Goal: Task Accomplishment & Management: Complete application form

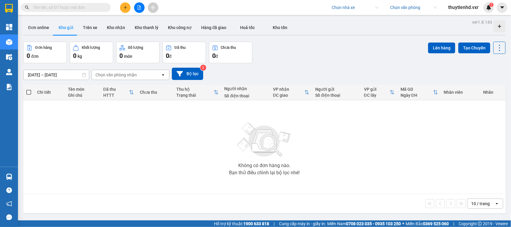
click at [353, 9] on input "search" at bounding box center [353, 7] width 43 height 9
type input "thành công"
click at [346, 38] on div "Thành Công" at bounding box center [364, 38] width 67 height 7
drag, startPoint x: 434, startPoint y: 142, endPoint x: 416, endPoint y: 144, distance: 18.0
click at [434, 142] on div "Không có đơn hàng nào. Bạn thử điều chỉnh lại bộ lọc nhé!" at bounding box center [264, 147] width 476 height 90
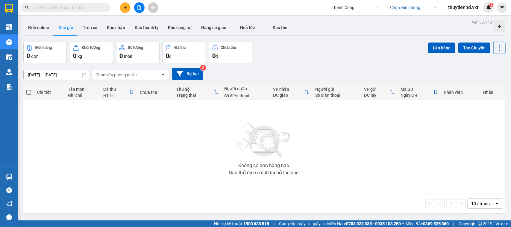
click at [414, 8] on input "search" at bounding box center [411, 7] width 43 height 9
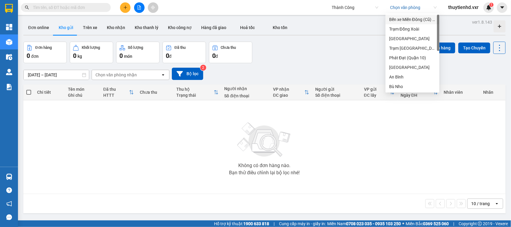
click at [320, 24] on div "Đơn online Kho gửi Trên xe Kho nhận Kho thanh lý Kho công nợ Hàng đã giao Hoả t…" at bounding box center [264, 28] width 482 height 16
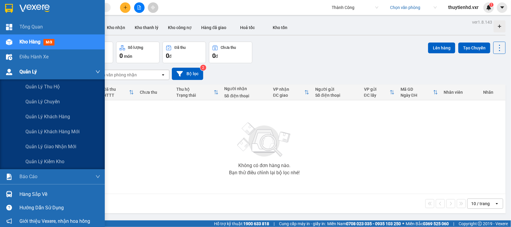
click at [21, 74] on span "Quản Lý" at bounding box center [27, 71] width 17 height 7
click at [47, 146] on span "Quản lý giao nhận mới" at bounding box center [50, 146] width 51 height 7
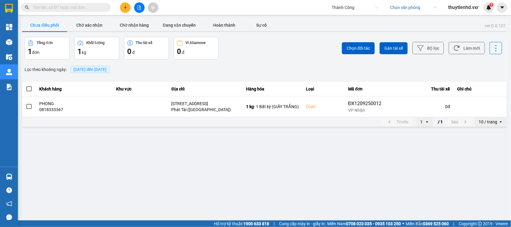
click at [497, 49] on icon at bounding box center [496, 48] width 8 height 8
click at [491, 43] on span "Xuất Excel" at bounding box center [488, 44] width 19 height 6
click at [495, 47] on icon at bounding box center [496, 48] width 8 height 8
click at [493, 46] on span "Xuất Excel" at bounding box center [488, 44] width 19 height 6
click at [497, 48] on icon at bounding box center [496, 48] width 8 height 8
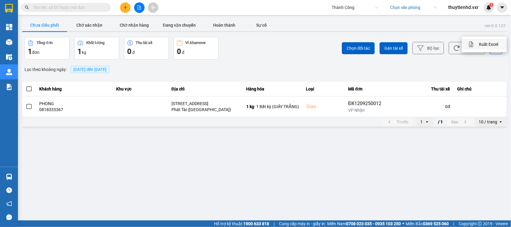
click at [486, 47] on span "Xuất Excel" at bounding box center [488, 44] width 19 height 6
click at [407, 151] on main "ver: 0.0.137 Chưa điều phối Chờ xác nhận Chờ nhận hàng Đang vận chuyển Hoàn thà…" at bounding box center [255, 110] width 511 height 220
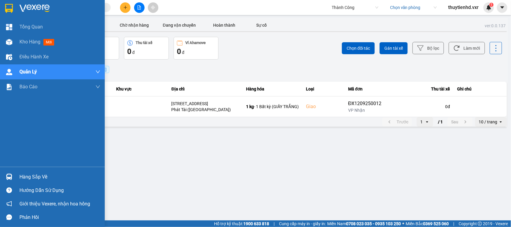
click at [16, 8] on div at bounding box center [52, 9] width 105 height 19
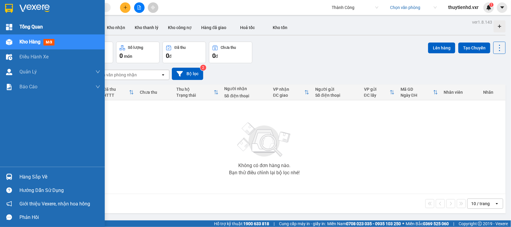
click at [30, 27] on span "Tổng Quan" at bounding box center [30, 26] width 23 height 7
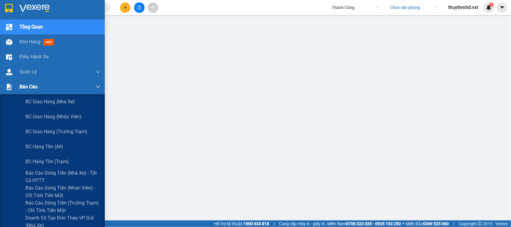
click at [26, 87] on span "Báo cáo" at bounding box center [28, 86] width 18 height 7
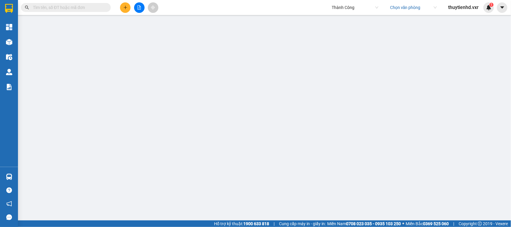
click at [49, 8] on input "text" at bounding box center [68, 7] width 71 height 7
paste input "PĐ1109250042"
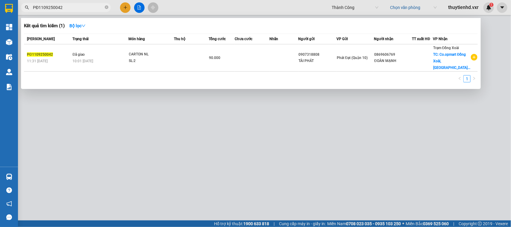
type input "PĐ1109250042"
click at [285, 163] on div at bounding box center [255, 113] width 511 height 227
click at [71, 8] on input "PĐ1109250042" at bounding box center [68, 7] width 71 height 7
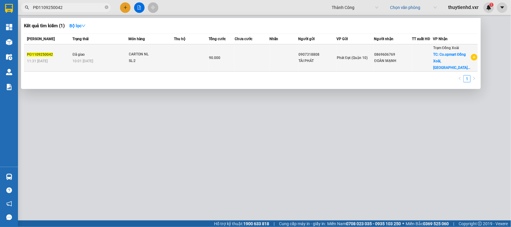
click at [171, 61] on div "SL: 2" at bounding box center [151, 61] width 45 height 7
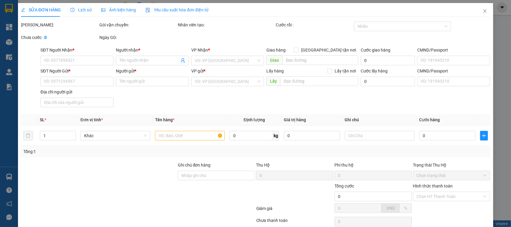
type input "0869606769"
type input "ĐOÀN MẠNH"
checkbox input "true"
type input "Co.opmart Đồng Xoài, [GEOGRAPHIC_DATA], [GEOGRAPHIC_DATA], [GEOGRAPHIC_DATA], […"
type input "0907318808"
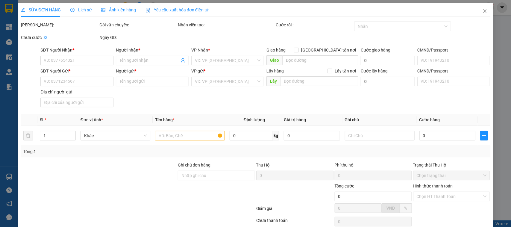
type input "TÀI PHÁT"
type input "90.000"
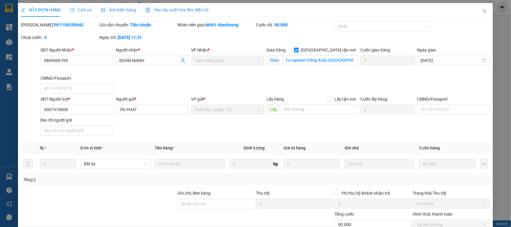
click at [79, 9] on span "Lịch sử" at bounding box center [80, 9] width 21 height 5
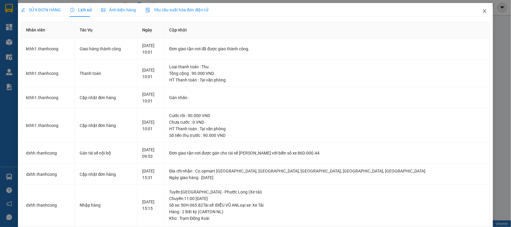
click at [482, 12] on span "Close" at bounding box center [484, 11] width 17 height 17
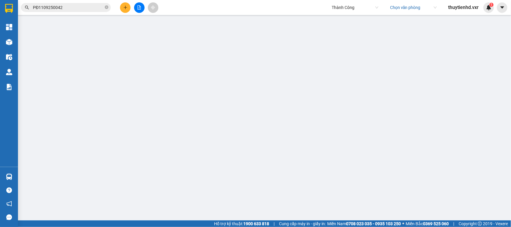
scroll to position [70, 0]
